Goal: Information Seeking & Learning: Understand process/instructions

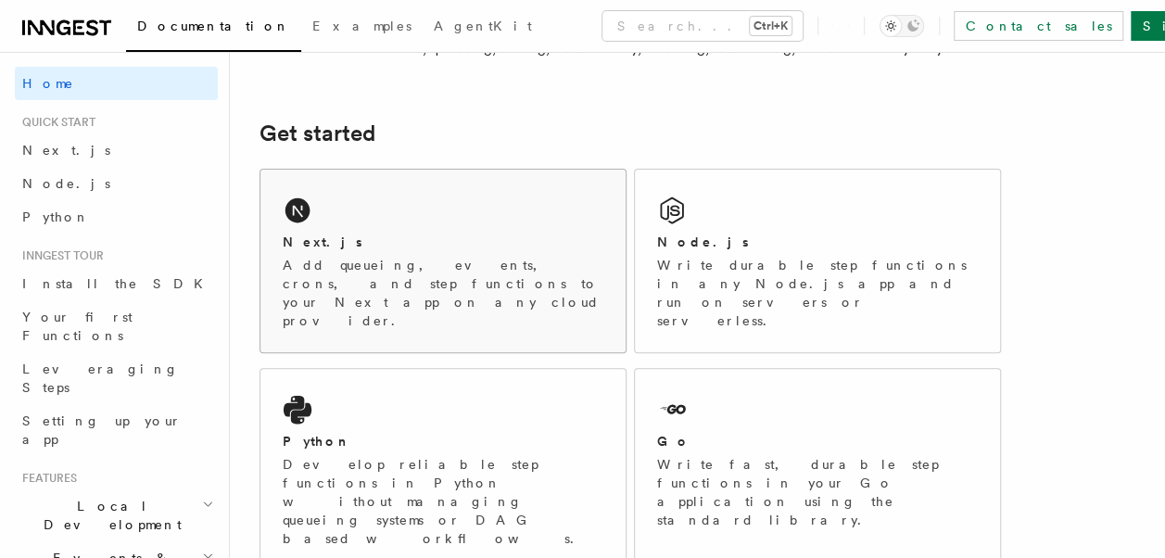
scroll to position [273, 0]
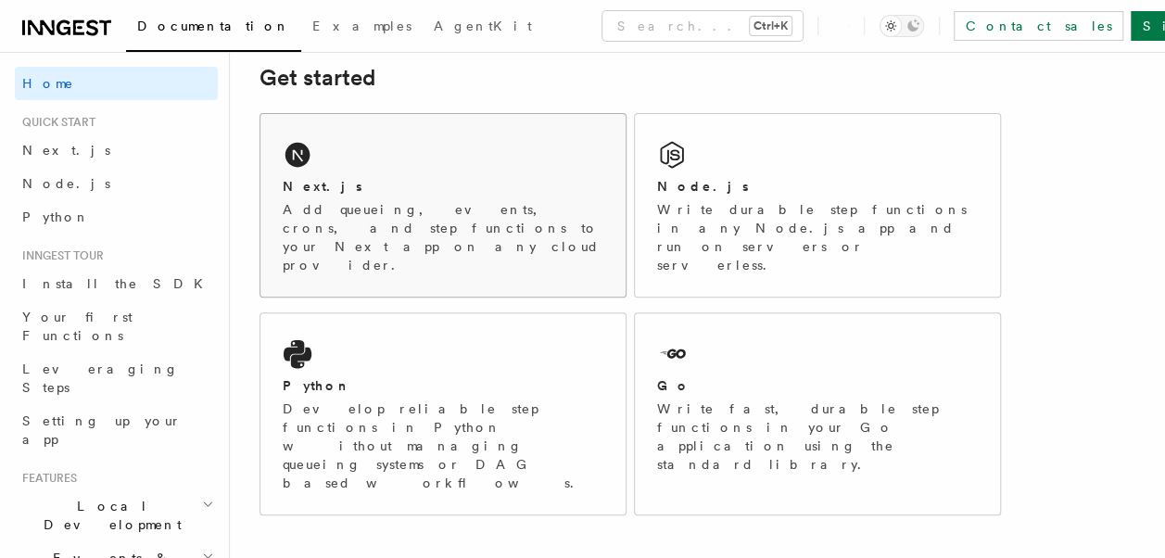
click at [582, 207] on p "Add queueing, events, crons, and step functions to your Next app on any cloud p…" at bounding box center [443, 237] width 321 height 74
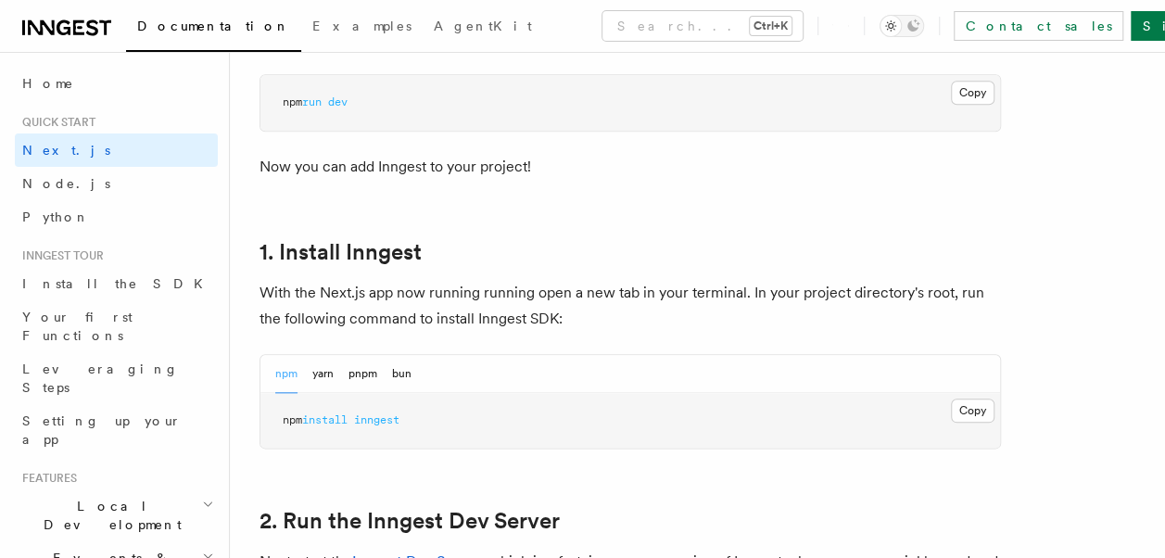
scroll to position [871, 0]
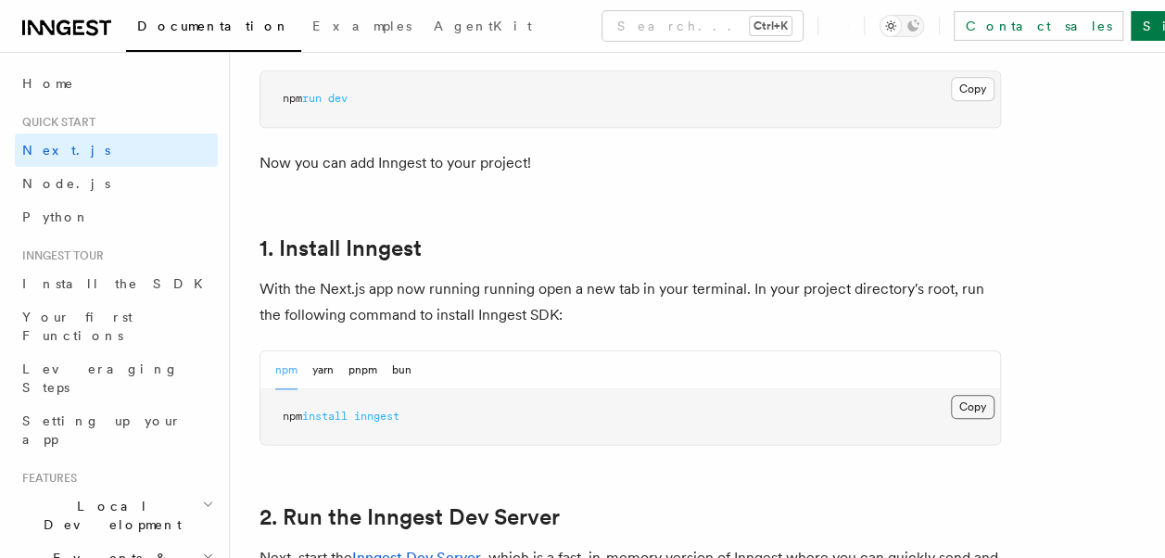
click at [974, 412] on button "Copy Copied" at bounding box center [973, 407] width 44 height 24
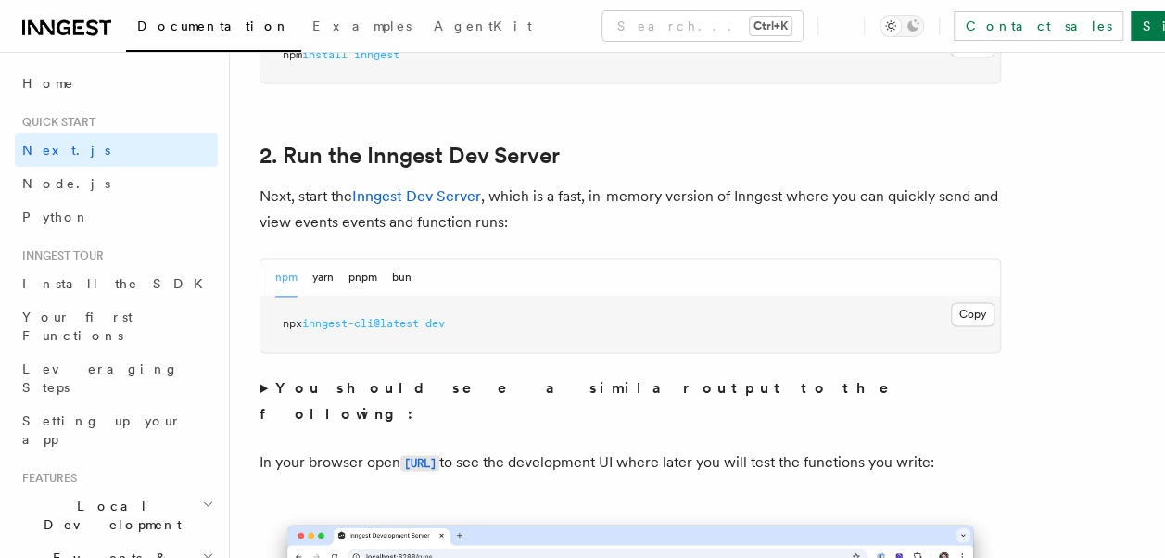
scroll to position [1236, 0]
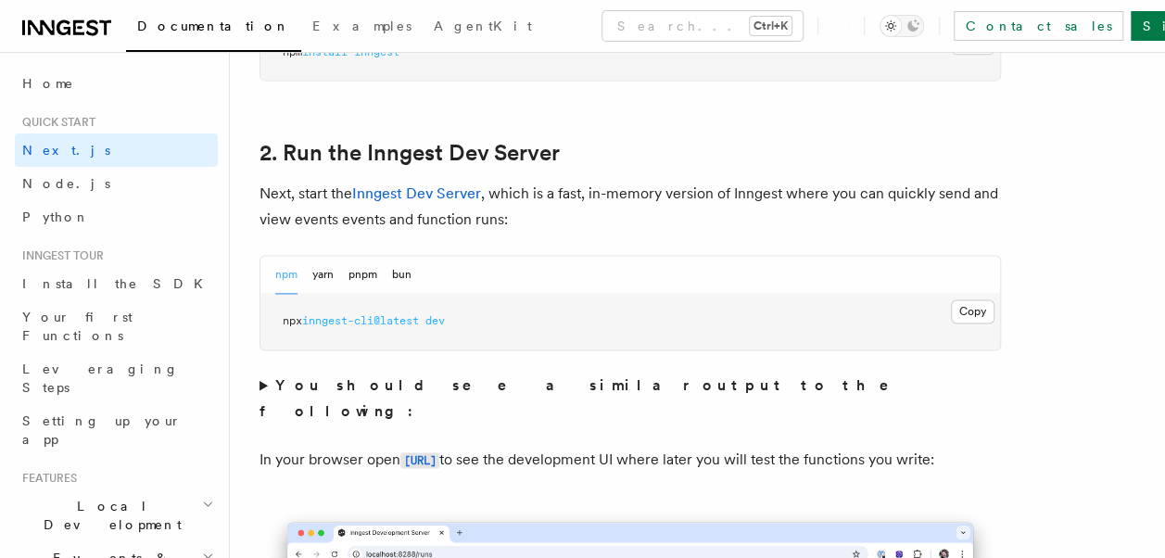
click at [970, 309] on button "Copy Copied" at bounding box center [973, 311] width 44 height 24
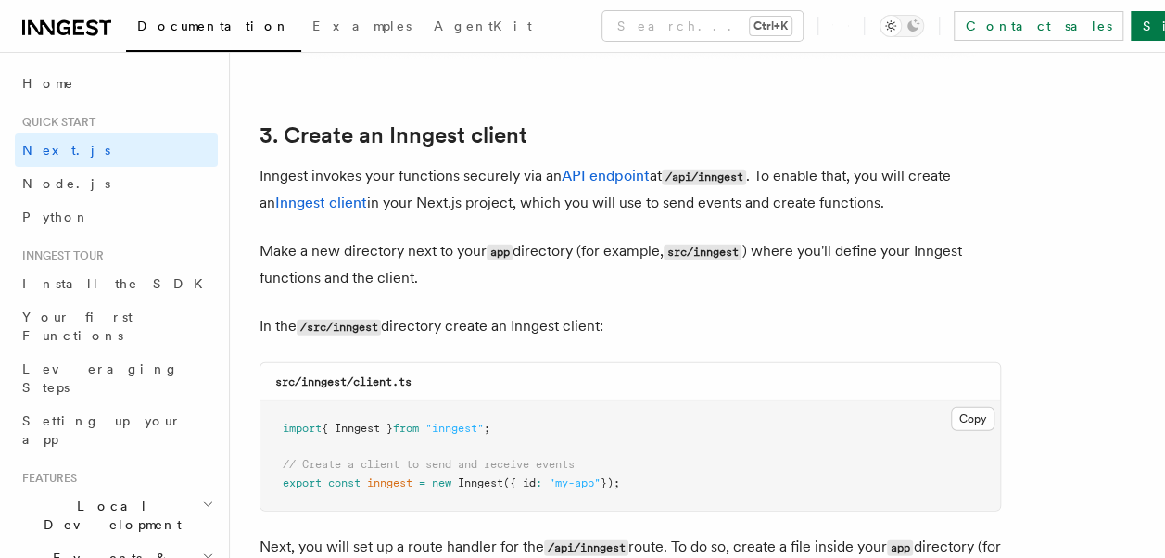
scroll to position [2143, 0]
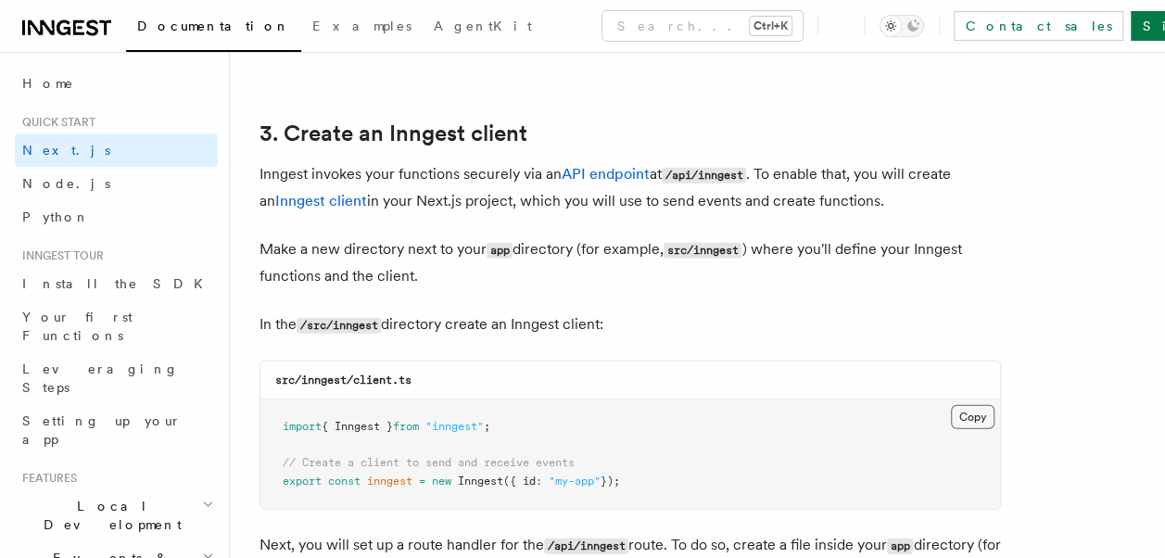
click at [984, 412] on button "Copy Copied" at bounding box center [973, 417] width 44 height 24
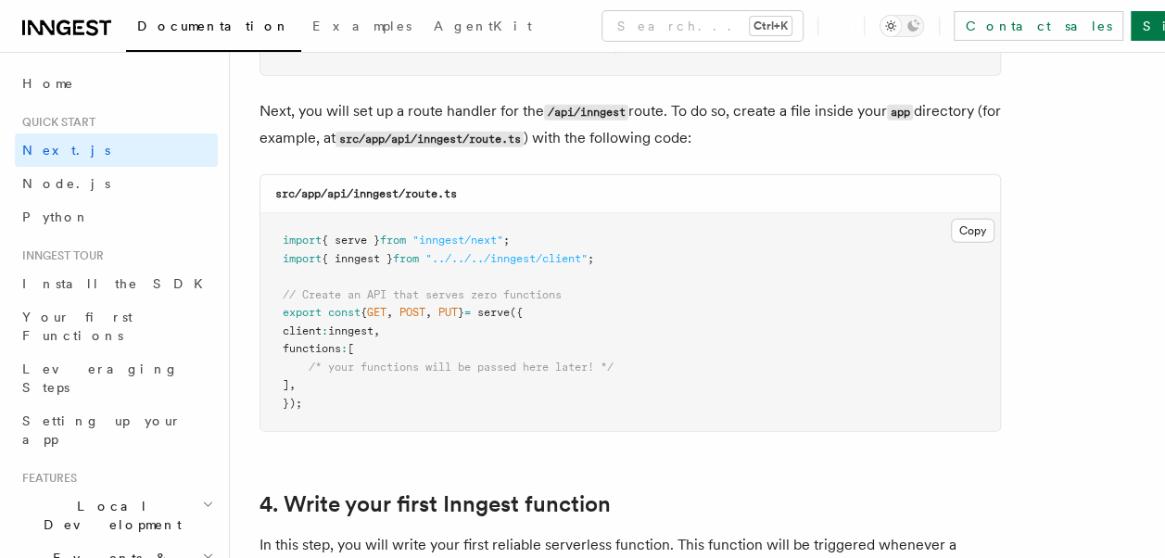
scroll to position [2579, 0]
click at [959, 237] on button "Copy Copied" at bounding box center [973, 229] width 44 height 24
click at [979, 219] on button "Copy Copied" at bounding box center [973, 229] width 44 height 24
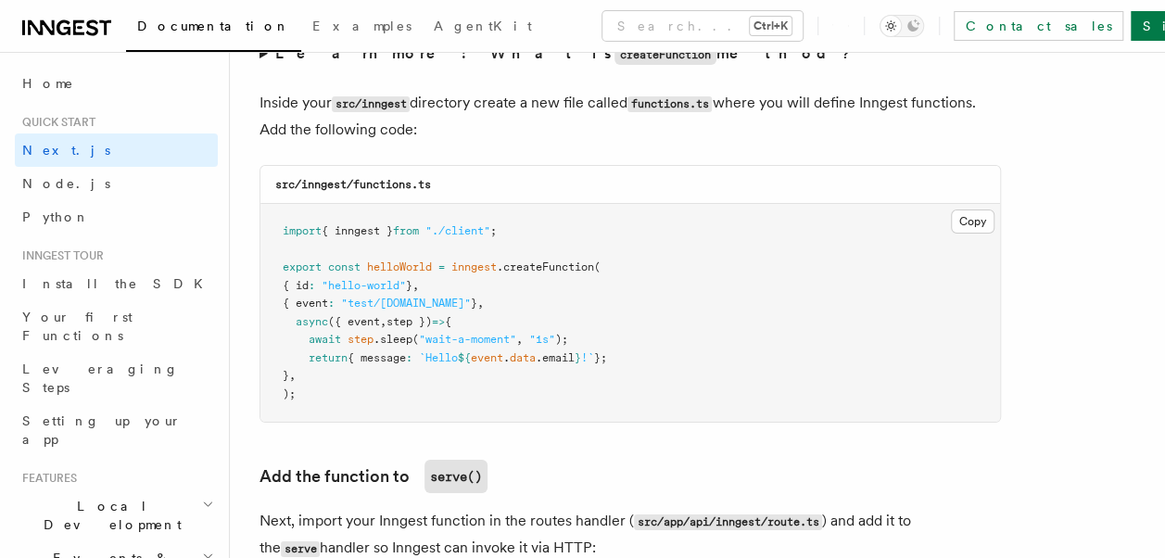
scroll to position [3275, 0]
click at [977, 215] on button "Copy Copied" at bounding box center [973, 221] width 44 height 24
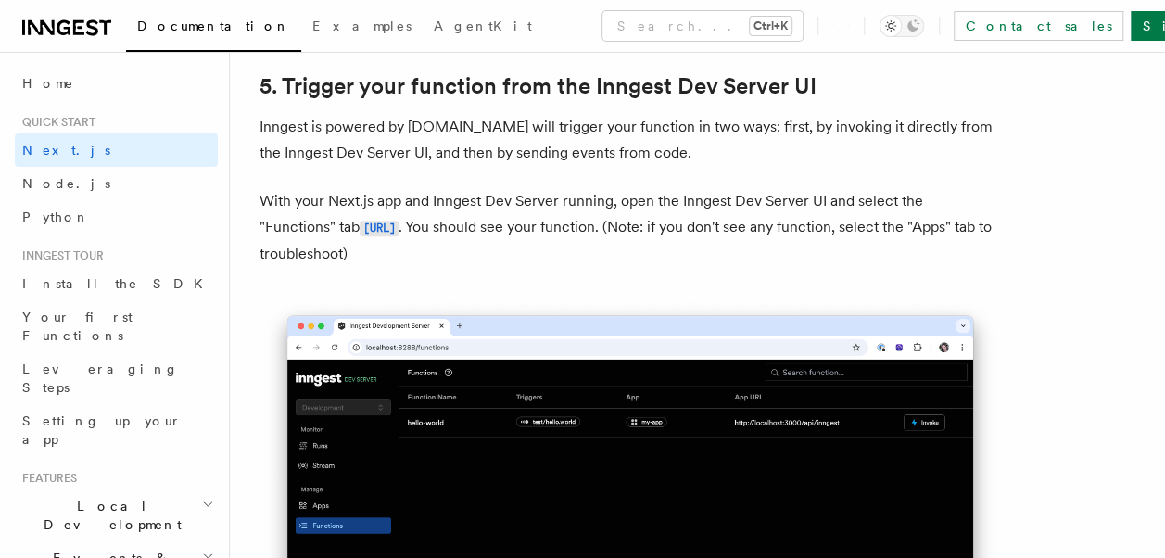
scroll to position [4298, 0]
